Goal: Information Seeking & Learning: Learn about a topic

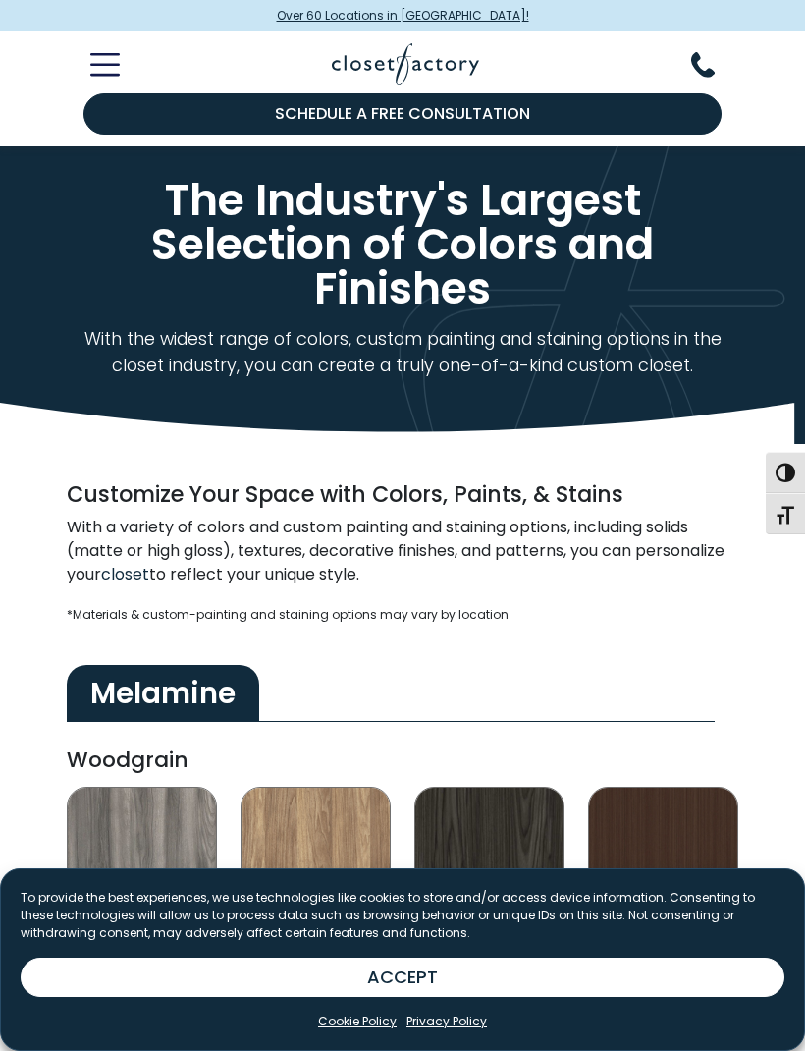
click at [115, 53] on button "Toggle Mobile Menu" at bounding box center [93, 65] width 53 height 24
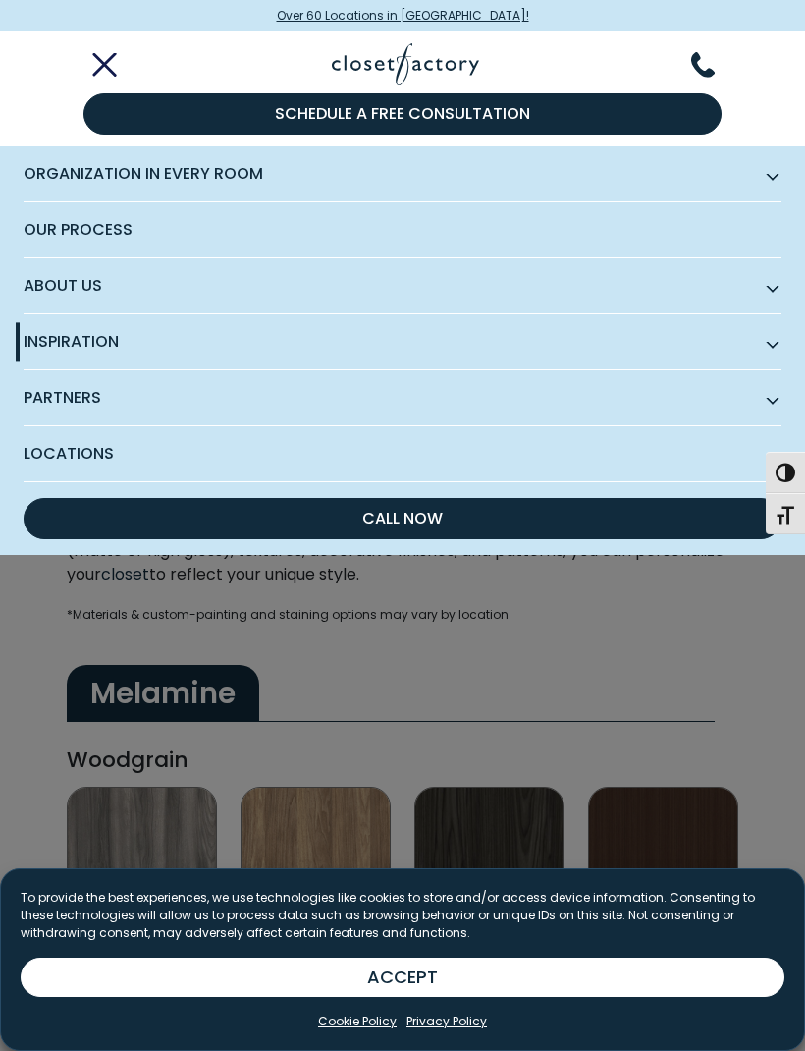
scroll to position [4, 0]
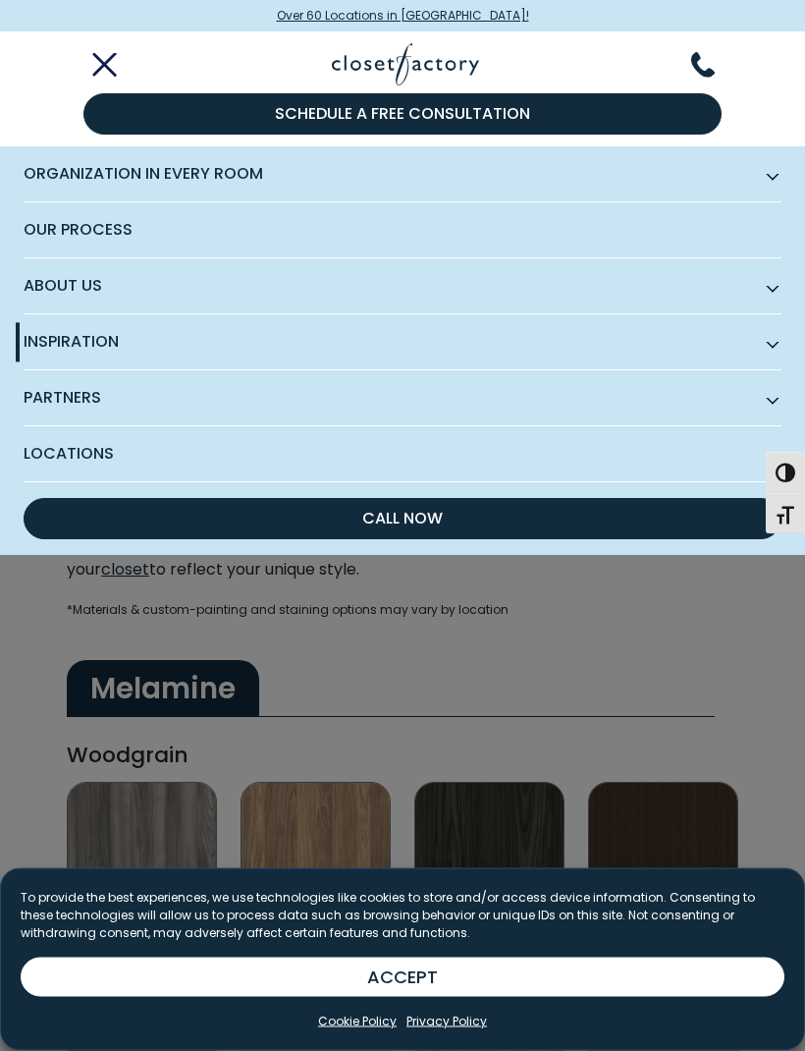
click at [207, 167] on span "Organization in Every Room" at bounding box center [403, 174] width 758 height 56
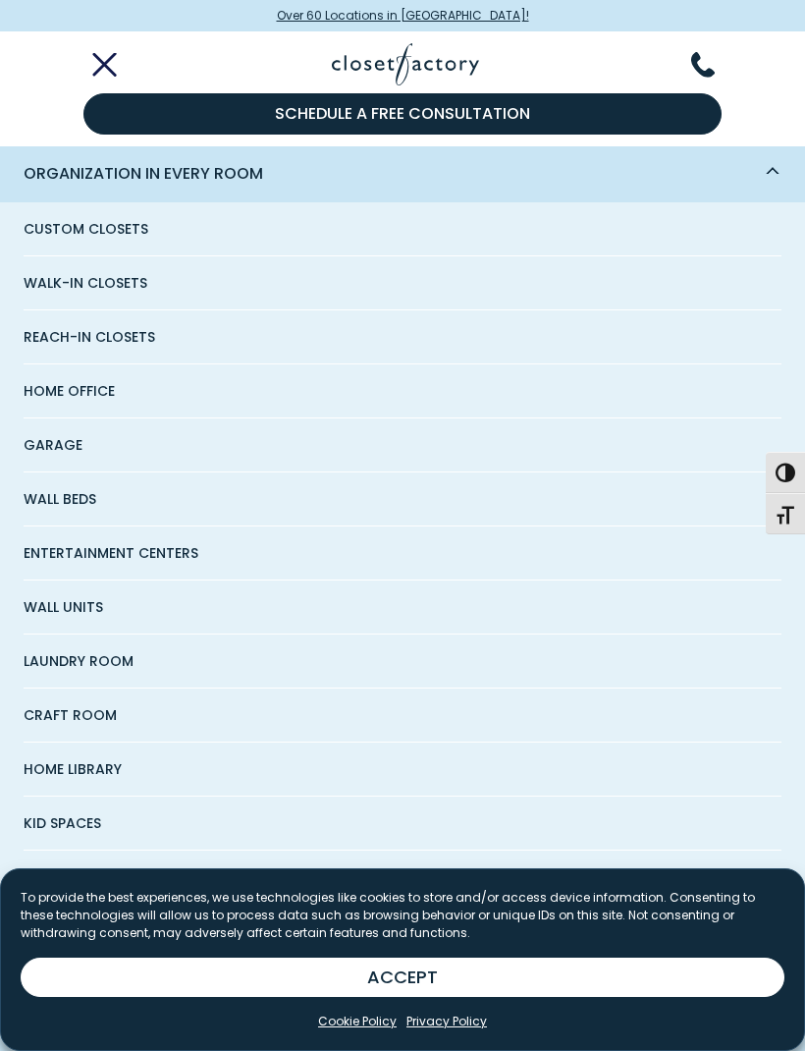
scroll to position [0, 0]
click at [68, 494] on span "Wall Beds" at bounding box center [60, 498] width 73 height 53
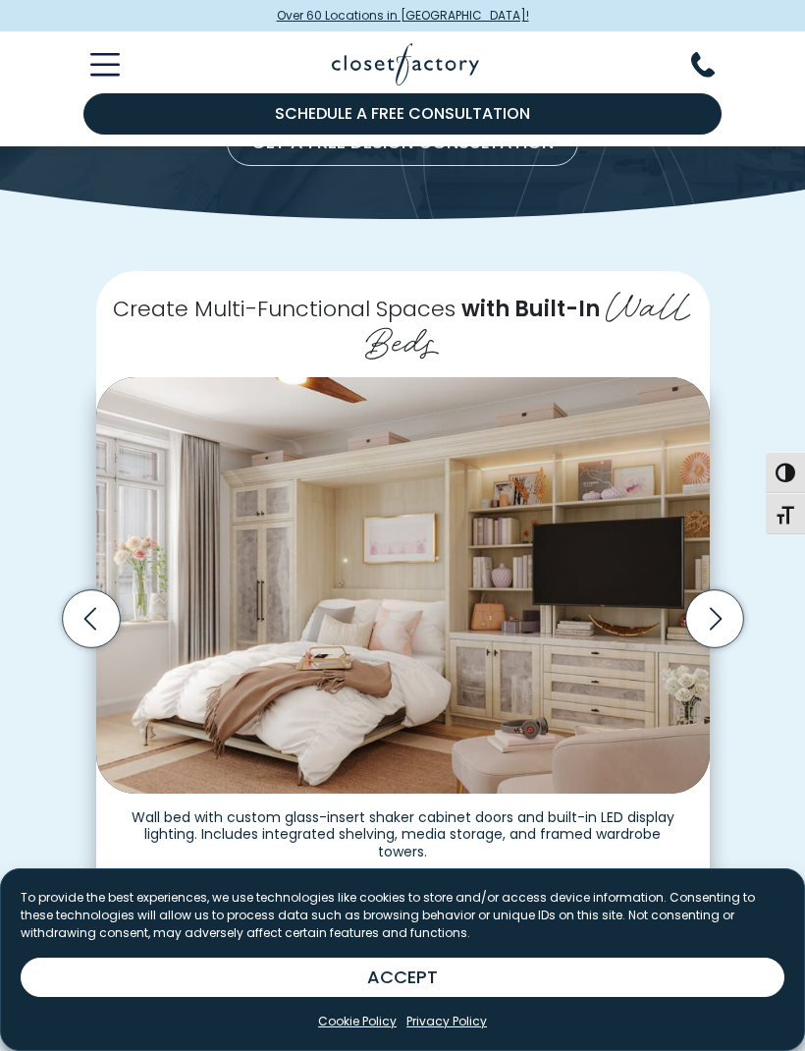
scroll to position [215, 0]
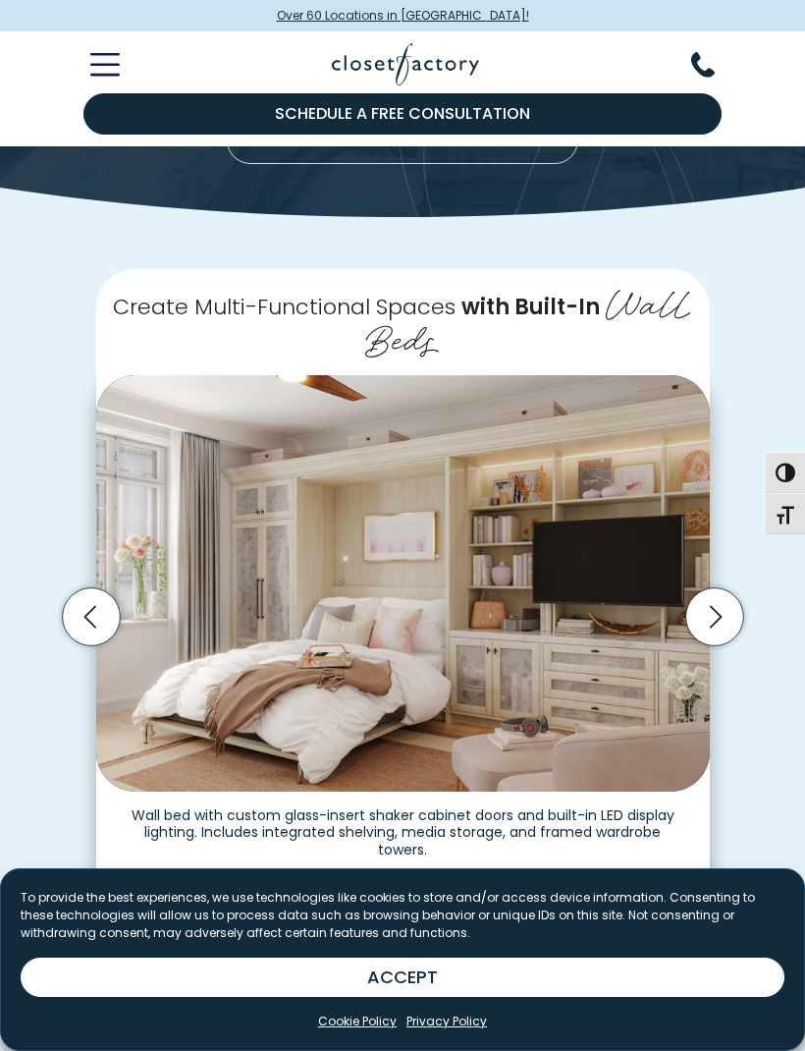
click at [733, 593] on icon "Next slide" at bounding box center [715, 617] width 58 height 58
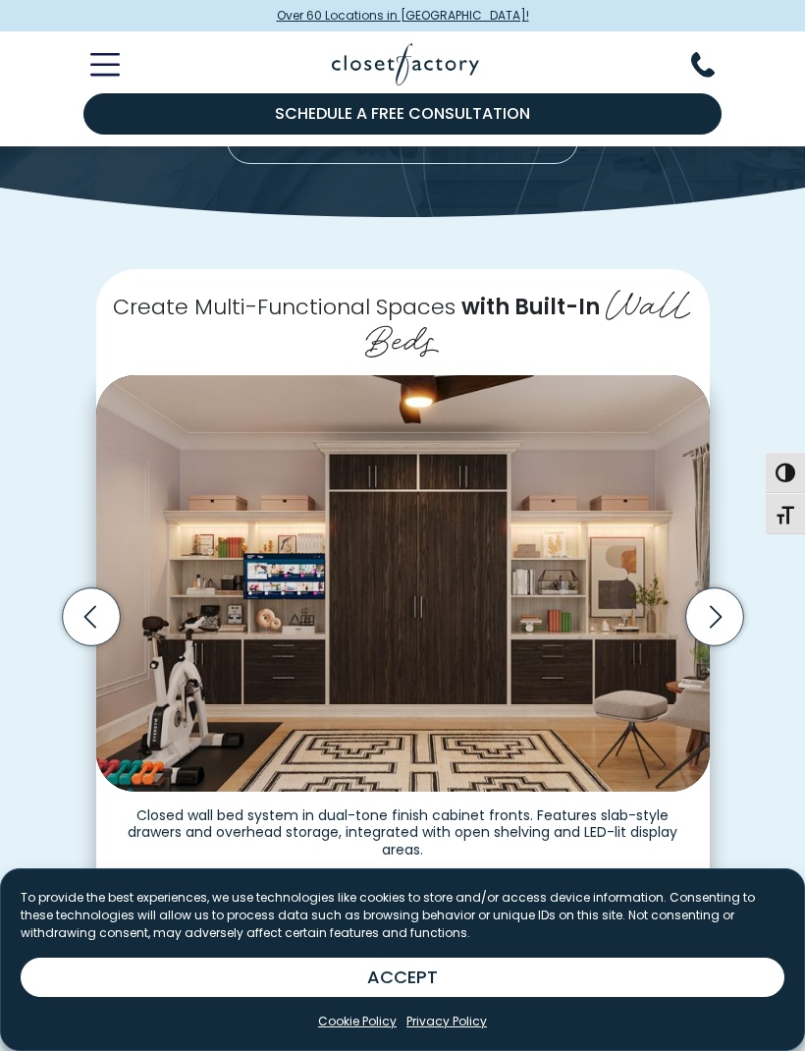
click at [725, 608] on icon "Next slide" at bounding box center [715, 617] width 58 height 58
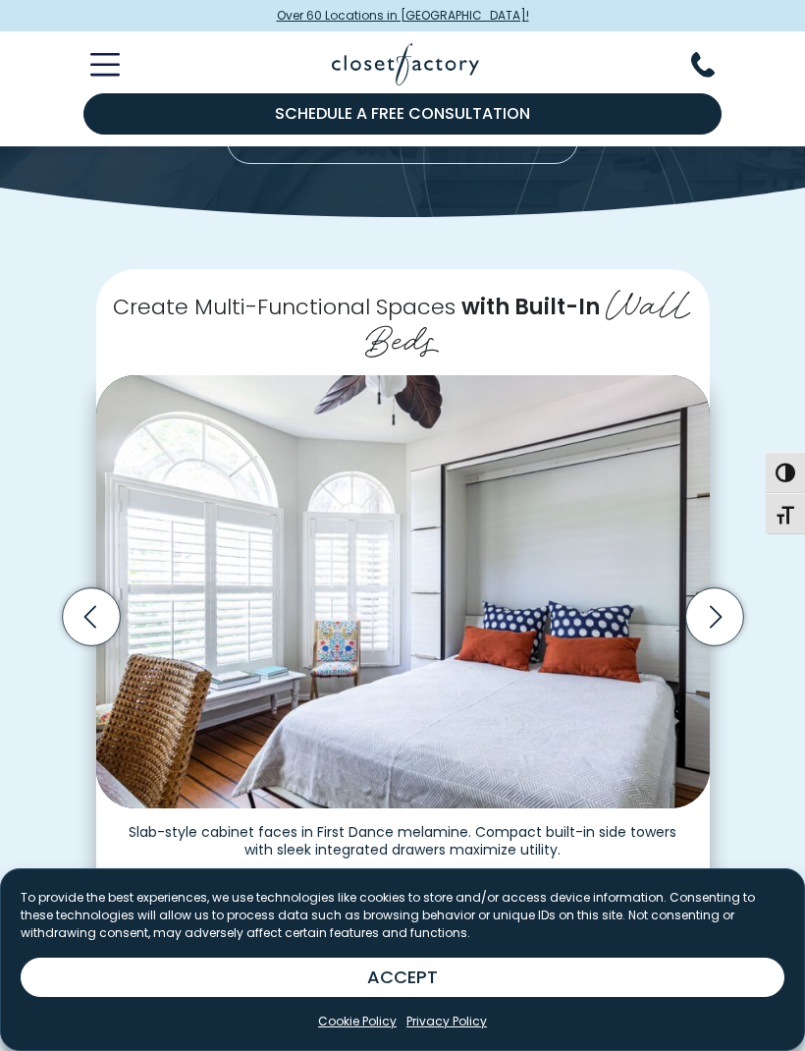
click at [728, 608] on icon "Next slide" at bounding box center [715, 617] width 58 height 58
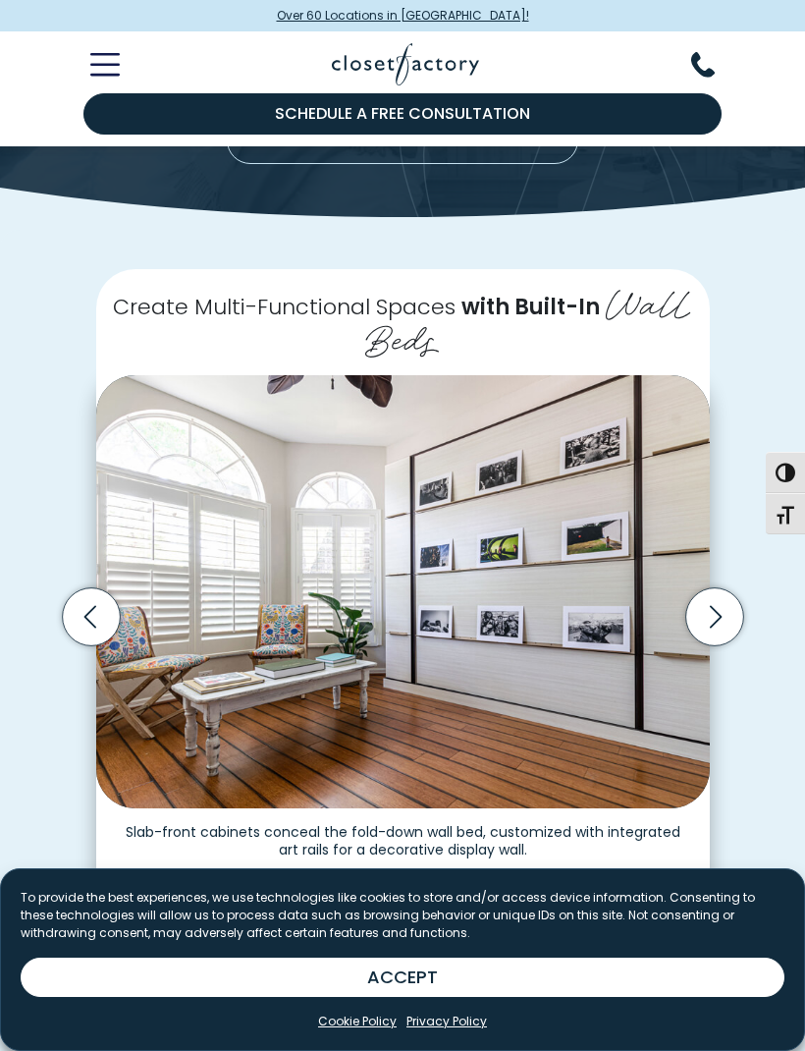
click at [722, 604] on icon "Next slide" at bounding box center [715, 617] width 58 height 58
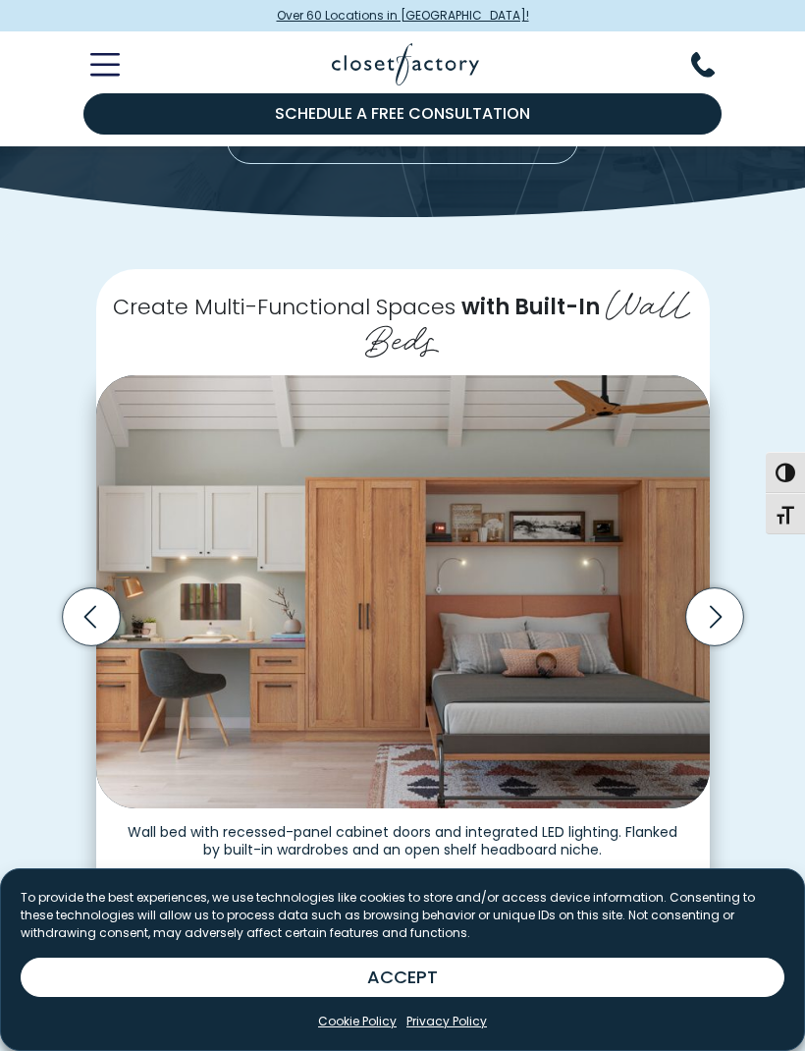
click at [719, 599] on icon "Next slide" at bounding box center [715, 617] width 58 height 58
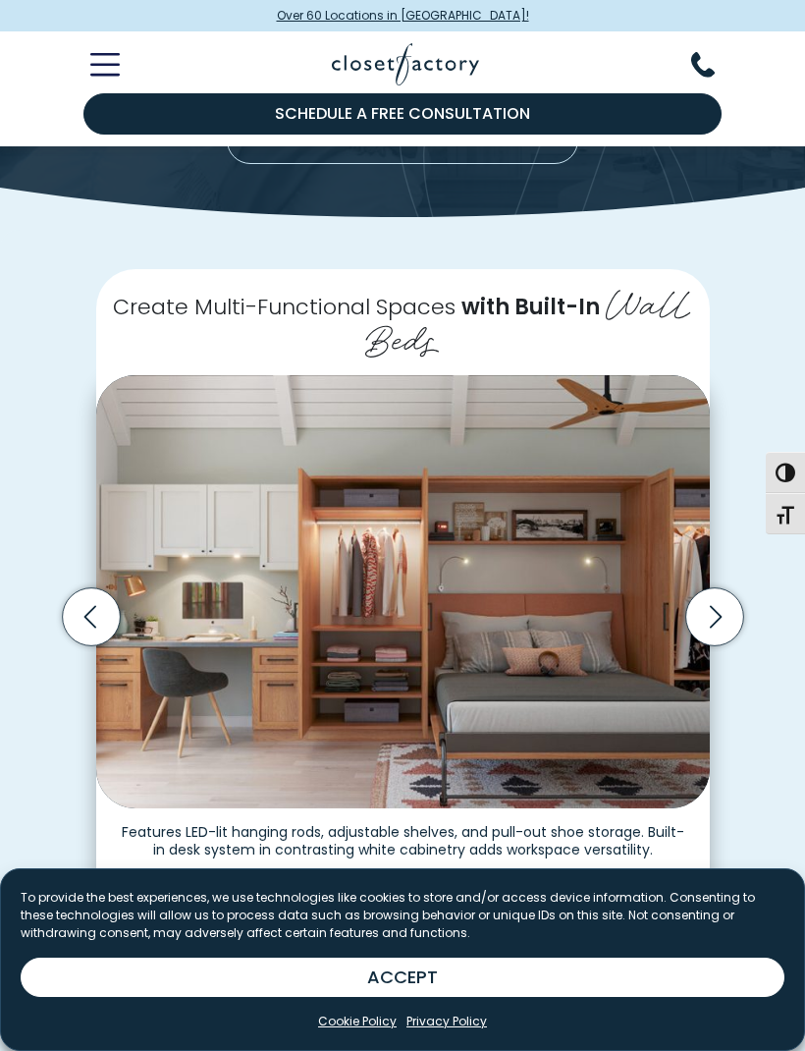
click at [721, 606] on icon "Next slide" at bounding box center [715, 617] width 12 height 23
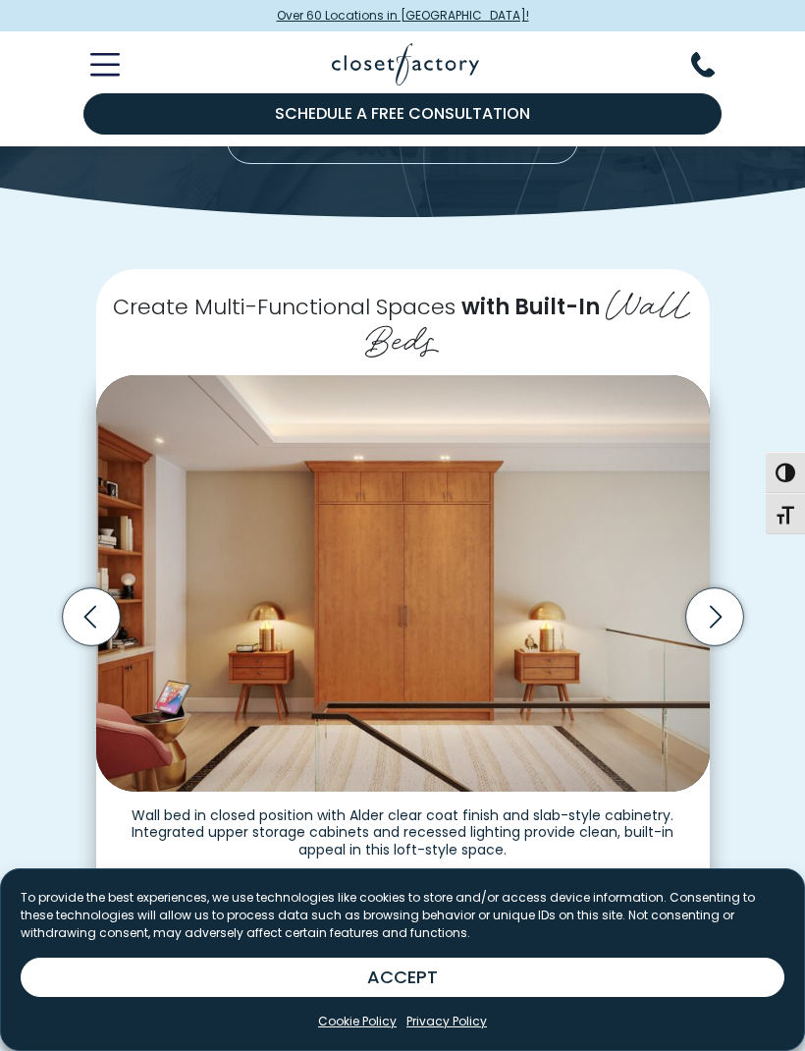
click at [720, 607] on icon "Next slide" at bounding box center [715, 617] width 12 height 23
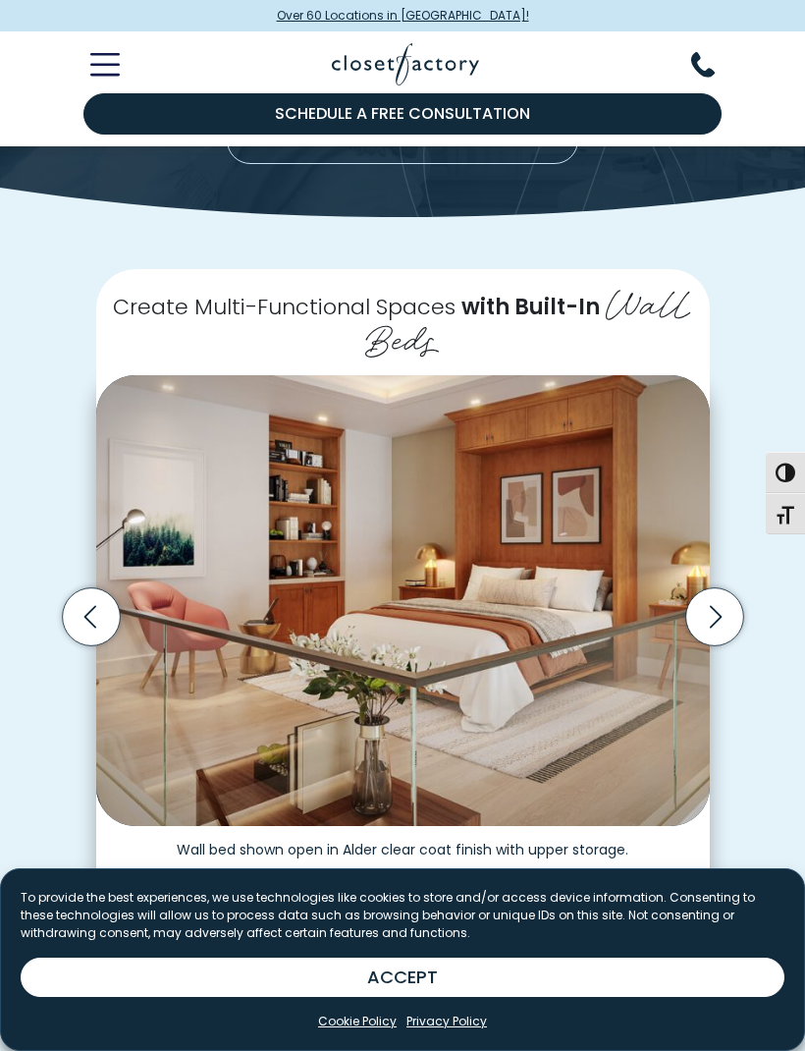
click at [723, 599] on icon "Next slide" at bounding box center [715, 617] width 58 height 58
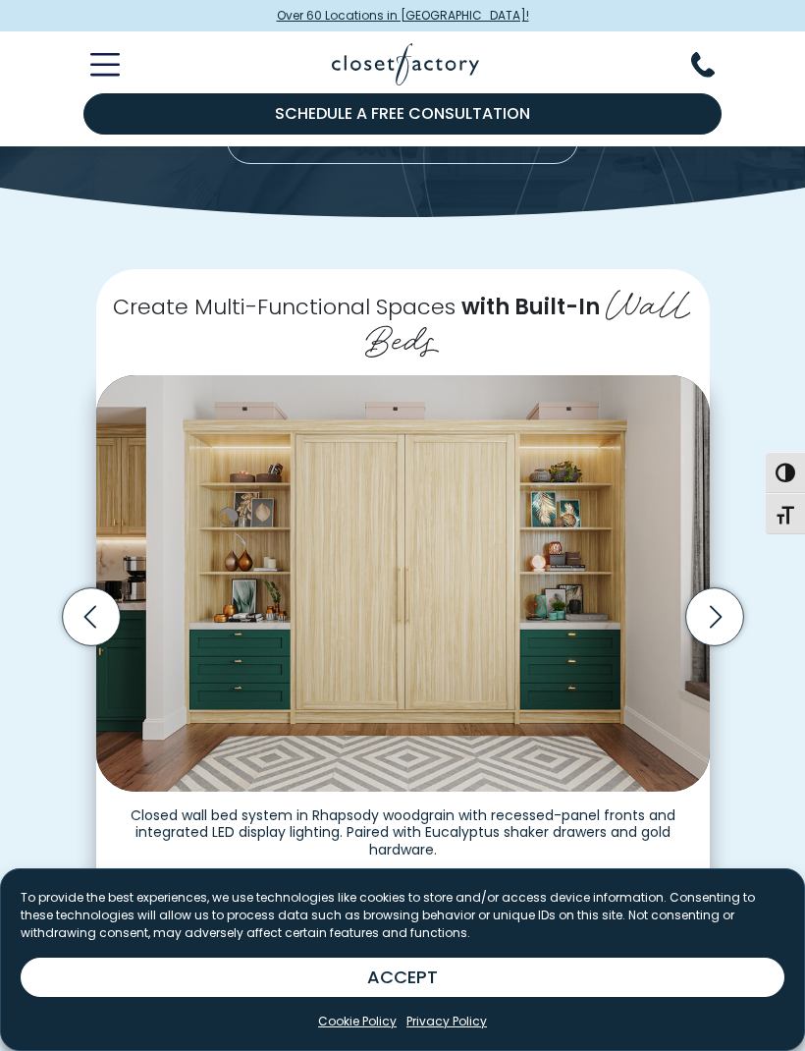
click at [714, 606] on icon "Next slide" at bounding box center [715, 617] width 12 height 23
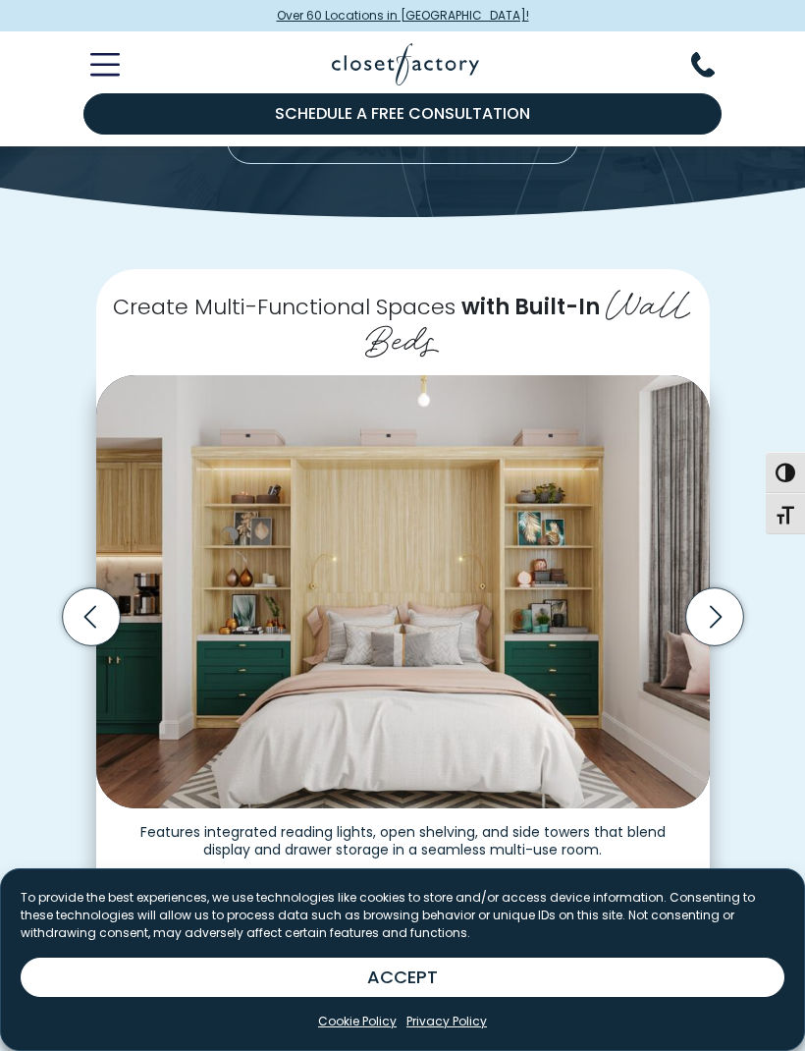
click at [724, 590] on icon "Next slide" at bounding box center [715, 617] width 58 height 58
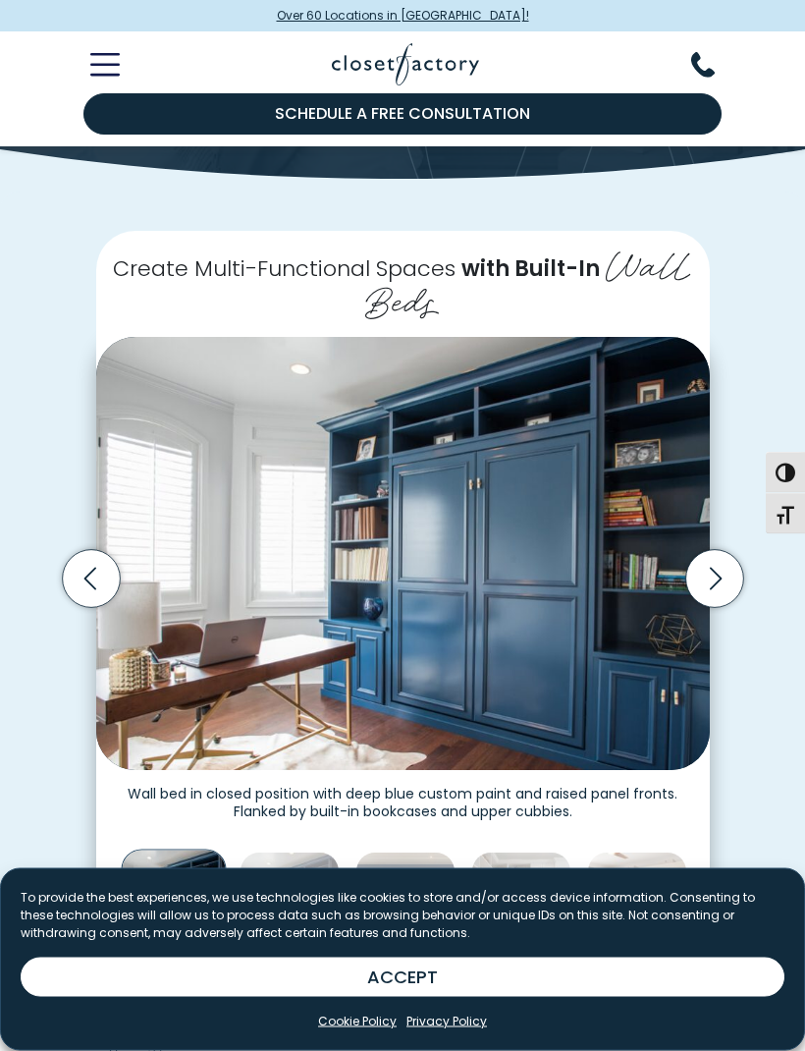
scroll to position [255, 0]
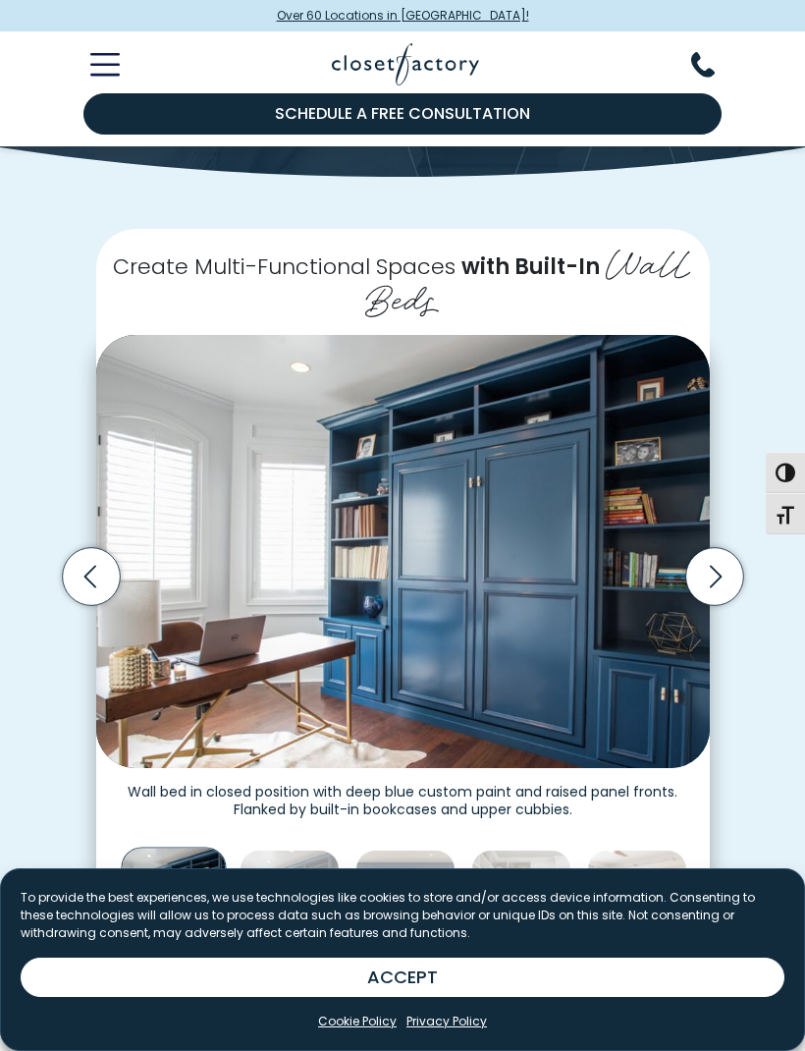
click at [717, 555] on icon "Next slide" at bounding box center [715, 577] width 58 height 58
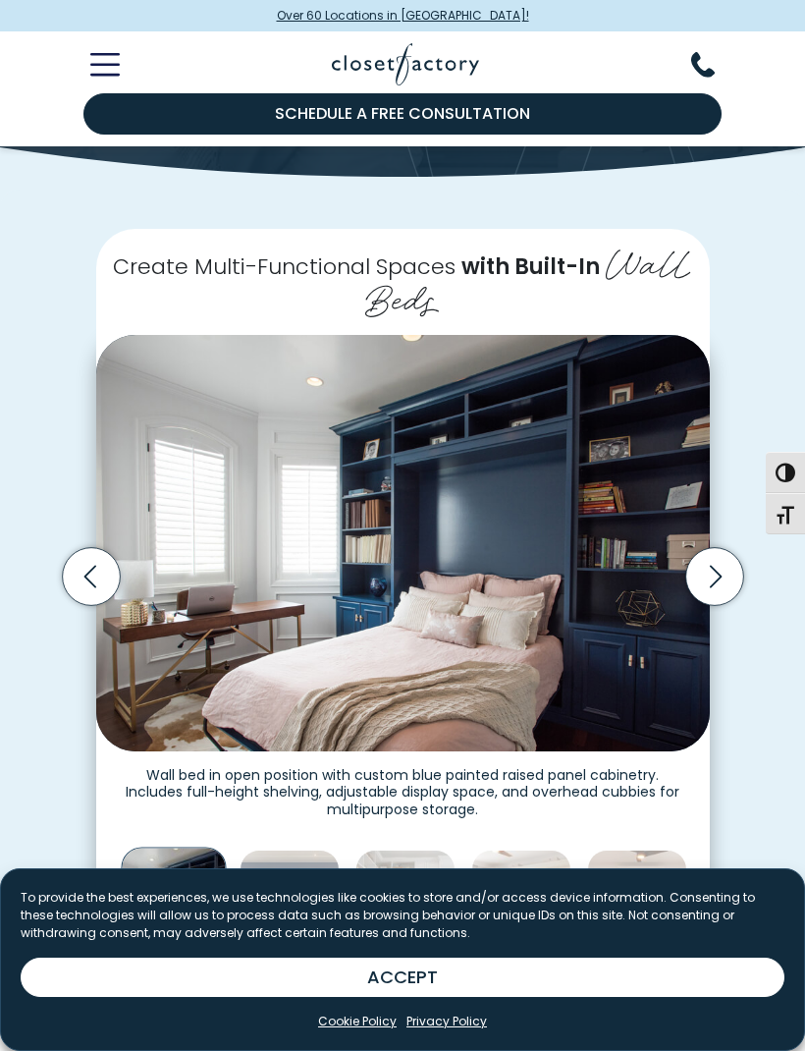
click at [715, 563] on icon "Next slide" at bounding box center [715, 577] width 58 height 58
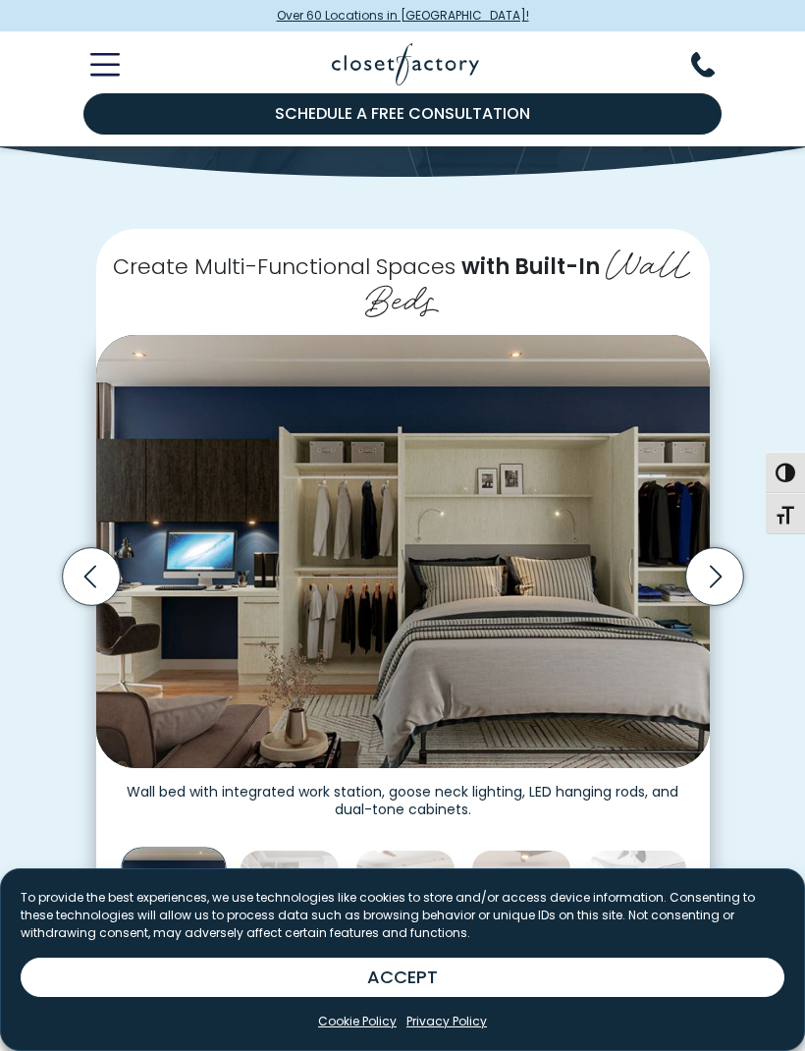
click at [728, 563] on icon "Next slide" at bounding box center [715, 577] width 58 height 58
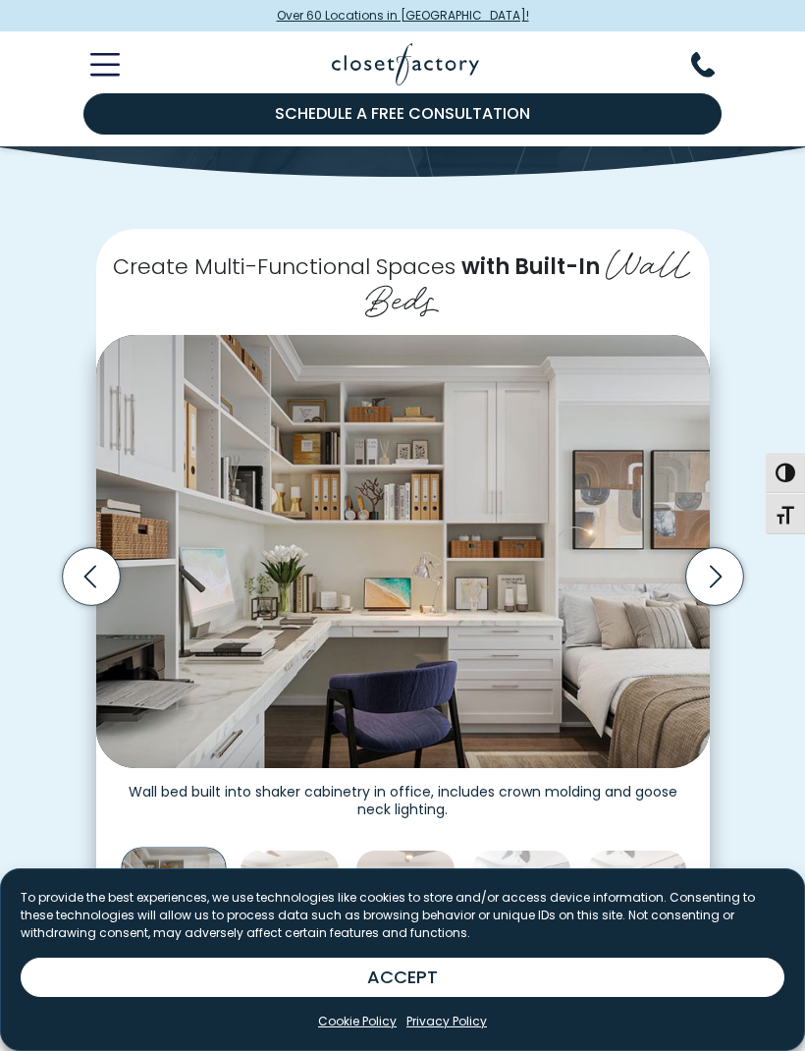
click at [721, 561] on icon "Next slide" at bounding box center [715, 577] width 58 height 58
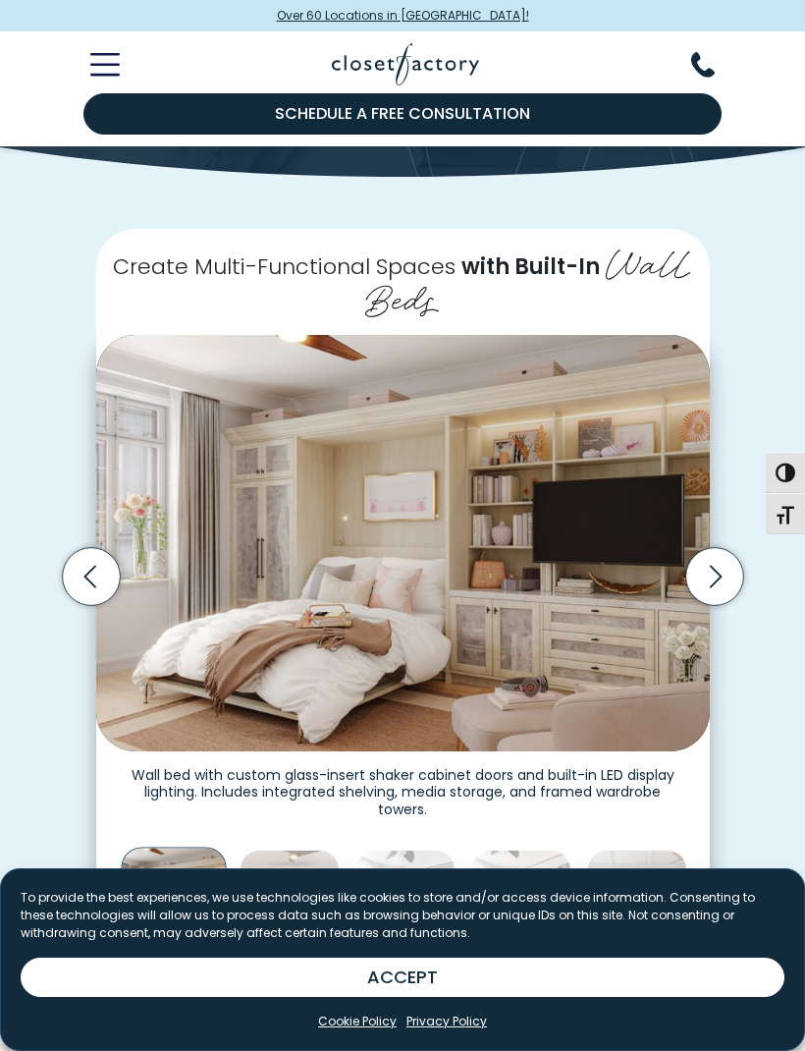
click at [726, 556] on icon "Next slide" at bounding box center [715, 577] width 58 height 58
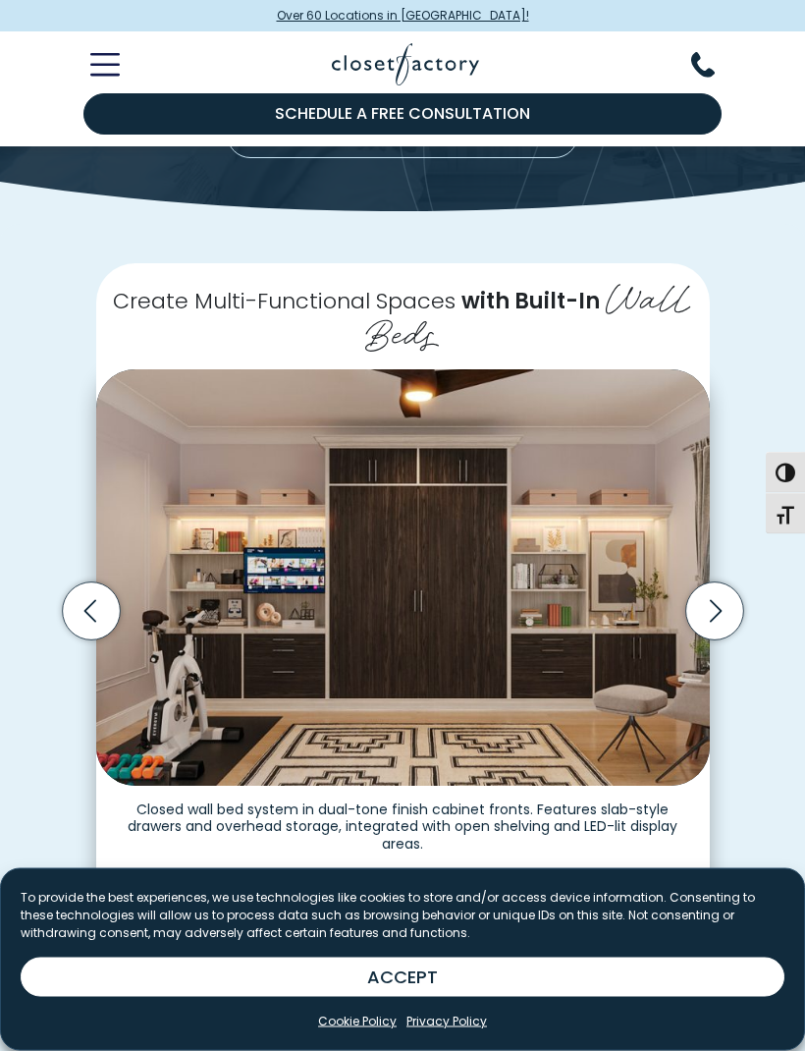
click at [92, 601] on icon "Previous slide" at bounding box center [89, 612] width 12 height 23
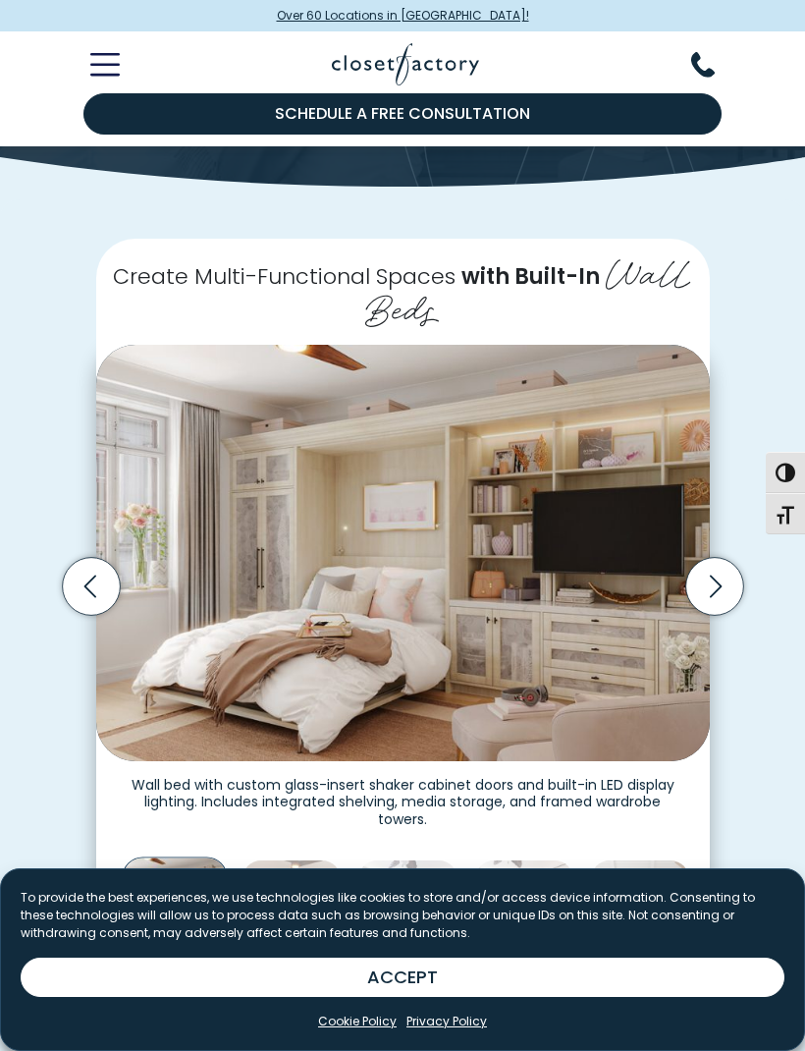
scroll to position [245, 0]
